Goal: Information Seeking & Learning: Learn about a topic

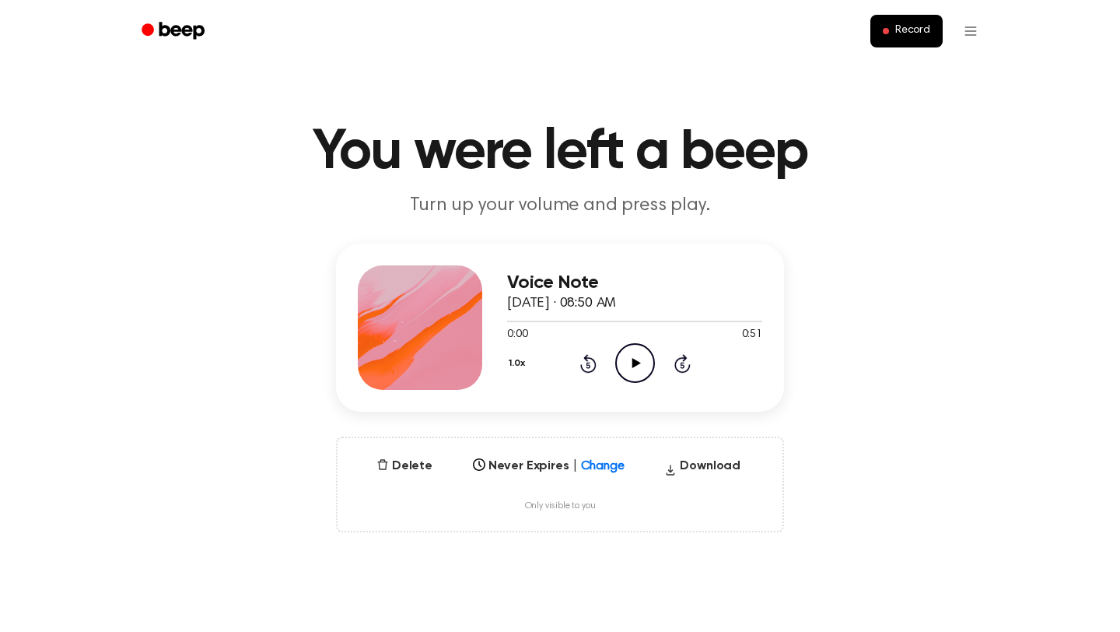
click at [636, 359] on icon "Play Audio" at bounding box center [635, 363] width 40 height 40
click at [636, 359] on icon "Pause Audio" at bounding box center [635, 363] width 40 height 40
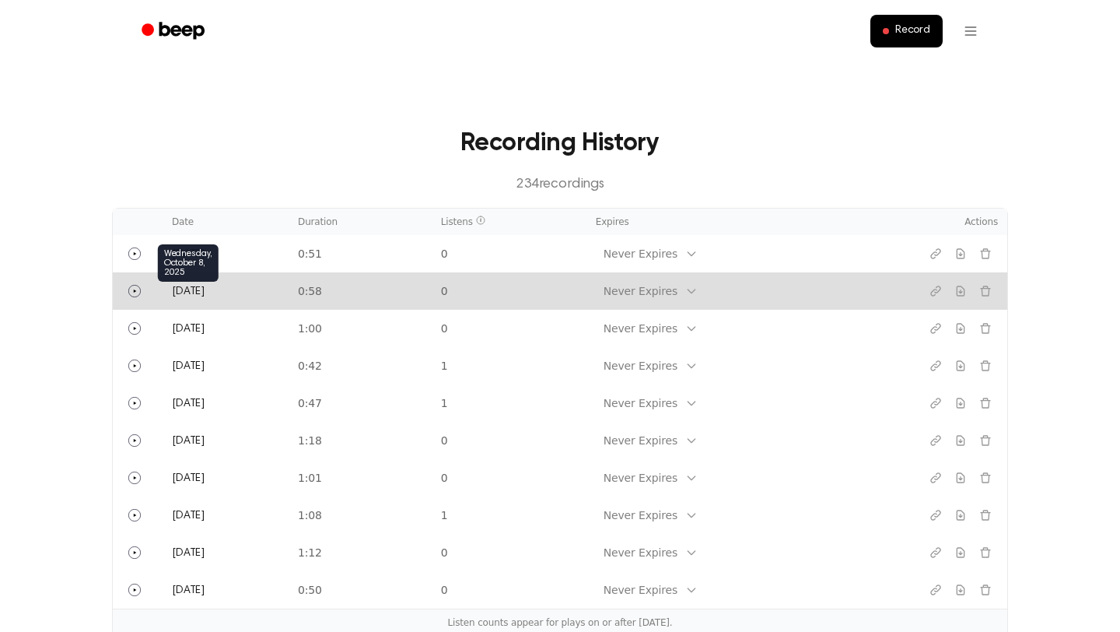
click at [192, 294] on span "[DATE]" at bounding box center [188, 291] width 33 height 11
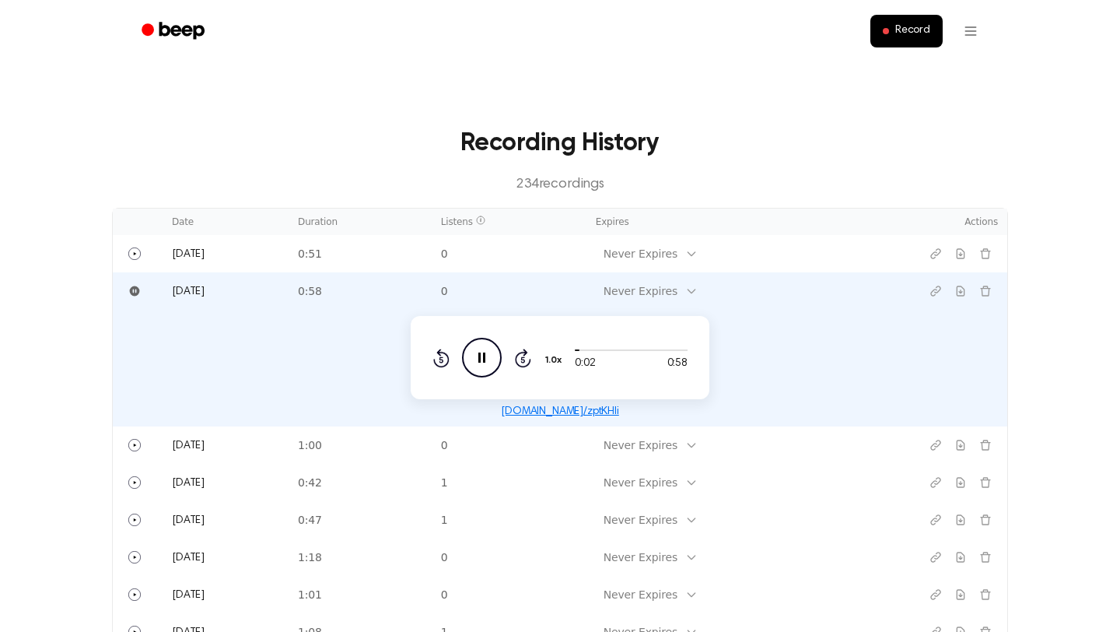
click at [562, 414] on link "[DOMAIN_NAME]/zptKHli" at bounding box center [560, 411] width 118 height 11
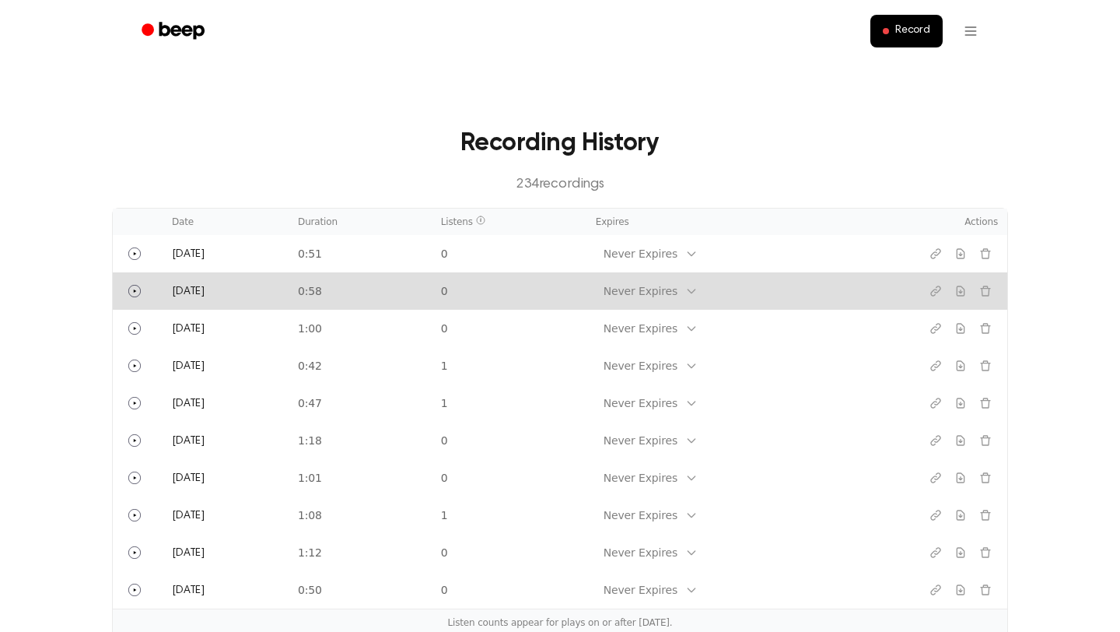
click at [380, 295] on td "0:58" at bounding box center [360, 290] width 143 height 37
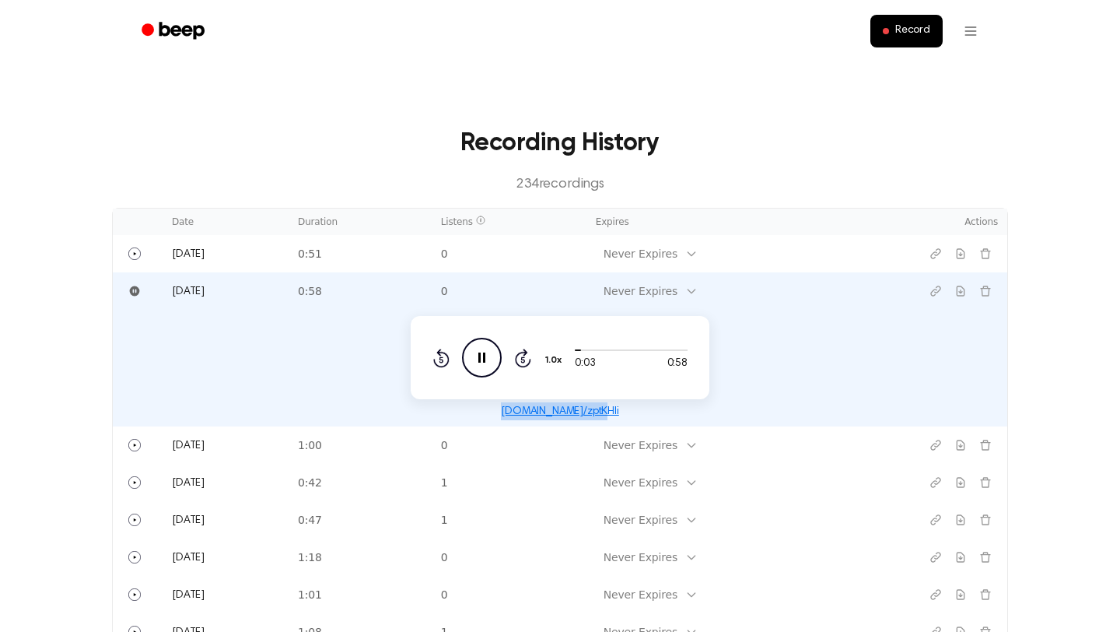
drag, startPoint x: 619, startPoint y: 414, endPoint x: 502, endPoint y: 411, distance: 116.8
click at [502, 411] on div "[DOMAIN_NAME]/zptKHli" at bounding box center [560, 411] width 876 height 18
click at [773, 177] on p "234 recording s" at bounding box center [560, 184] width 847 height 21
click at [489, 360] on icon "Pause Audio" at bounding box center [482, 358] width 40 height 40
click at [770, 325] on td "0:28 0:58 1.0x Rewind 5 seconds Play Audio Skip 5 seconds [DOMAIN_NAME]/zptKHli" at bounding box center [560, 368] width 895 height 117
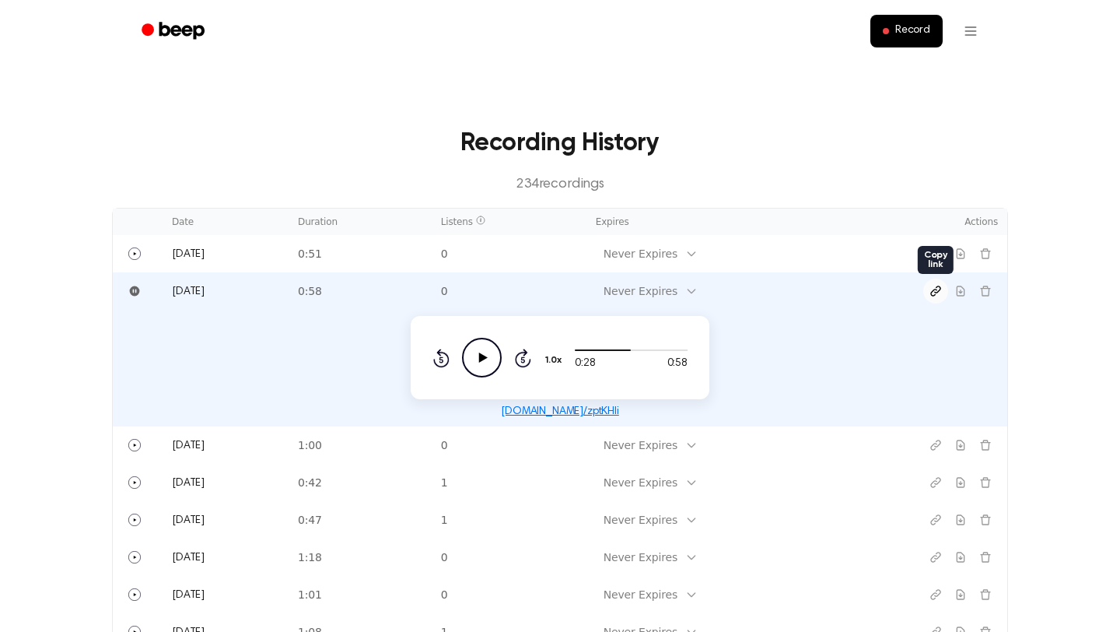
click at [934, 291] on icon "Copy link" at bounding box center [936, 291] width 12 height 12
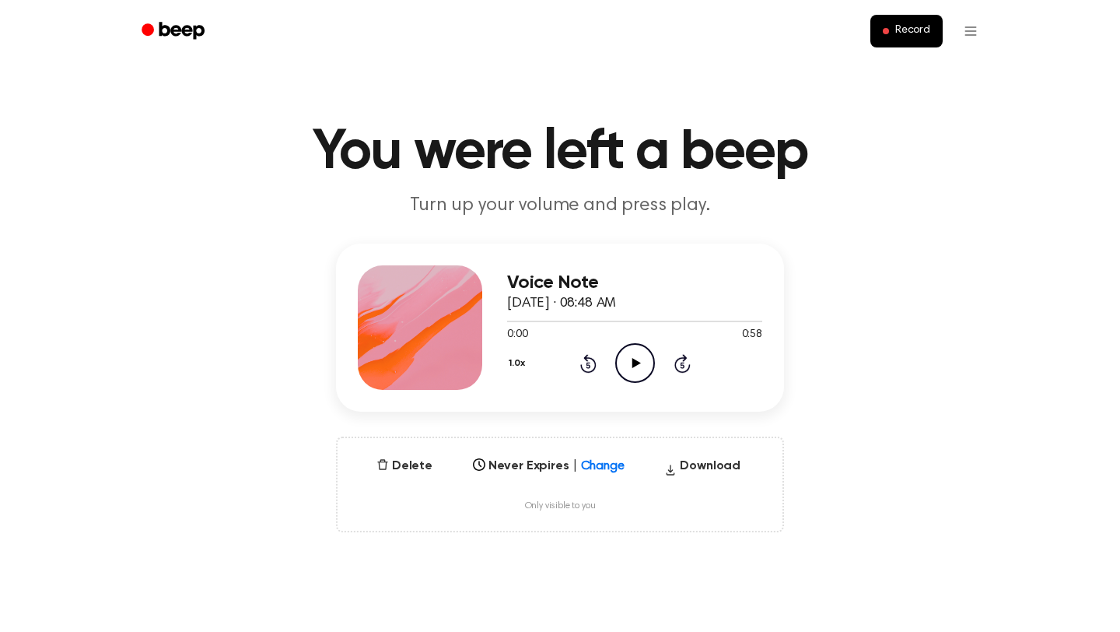
click at [633, 365] on icon at bounding box center [636, 363] width 9 height 10
click at [633, 363] on icon at bounding box center [635, 363] width 7 height 10
